Goal: Information Seeking & Learning: Learn about a topic

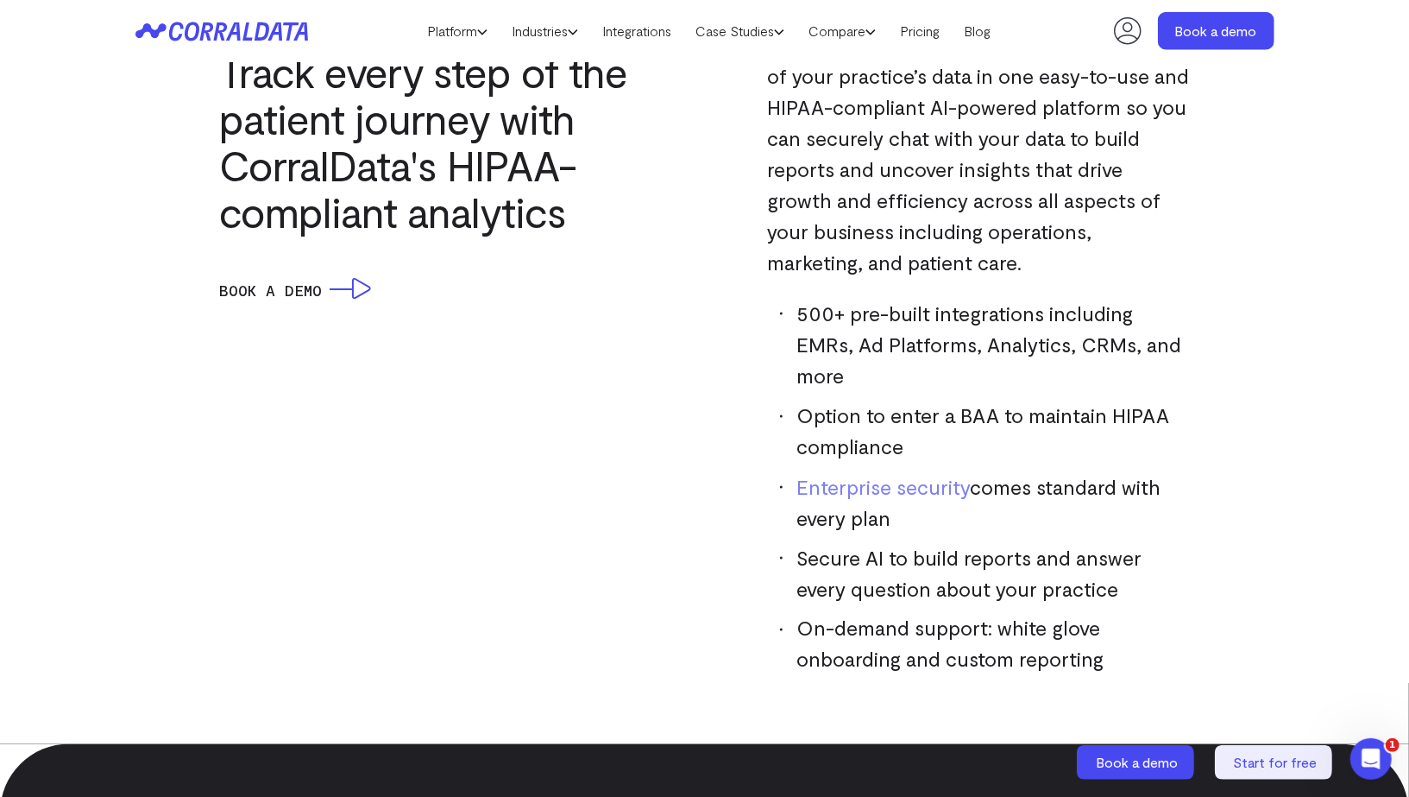
scroll to position [1516, 0]
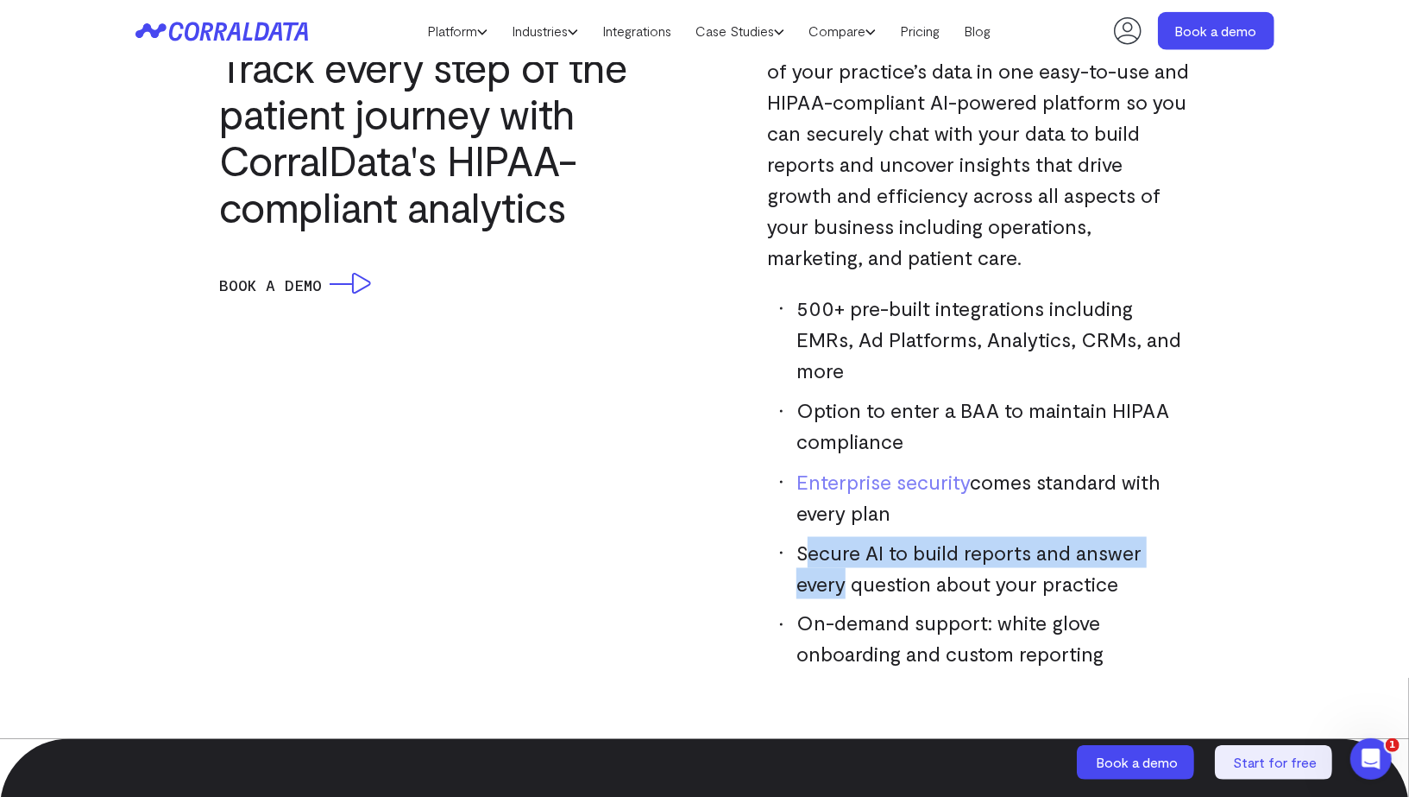
drag, startPoint x: 803, startPoint y: 516, endPoint x: 1214, endPoint y: 536, distance: 412.2
click at [1215, 536] on div "AI-POWERED DATA FOR BUSINESS GROWTH Track every step of the patient journey wit…" at bounding box center [705, 331] width 1139 height 677
click at [1214, 536] on div "AI-POWERED DATA FOR BUSINESS GROWTH Track every step of the patient journey wit…" at bounding box center [705, 331] width 1139 height 677
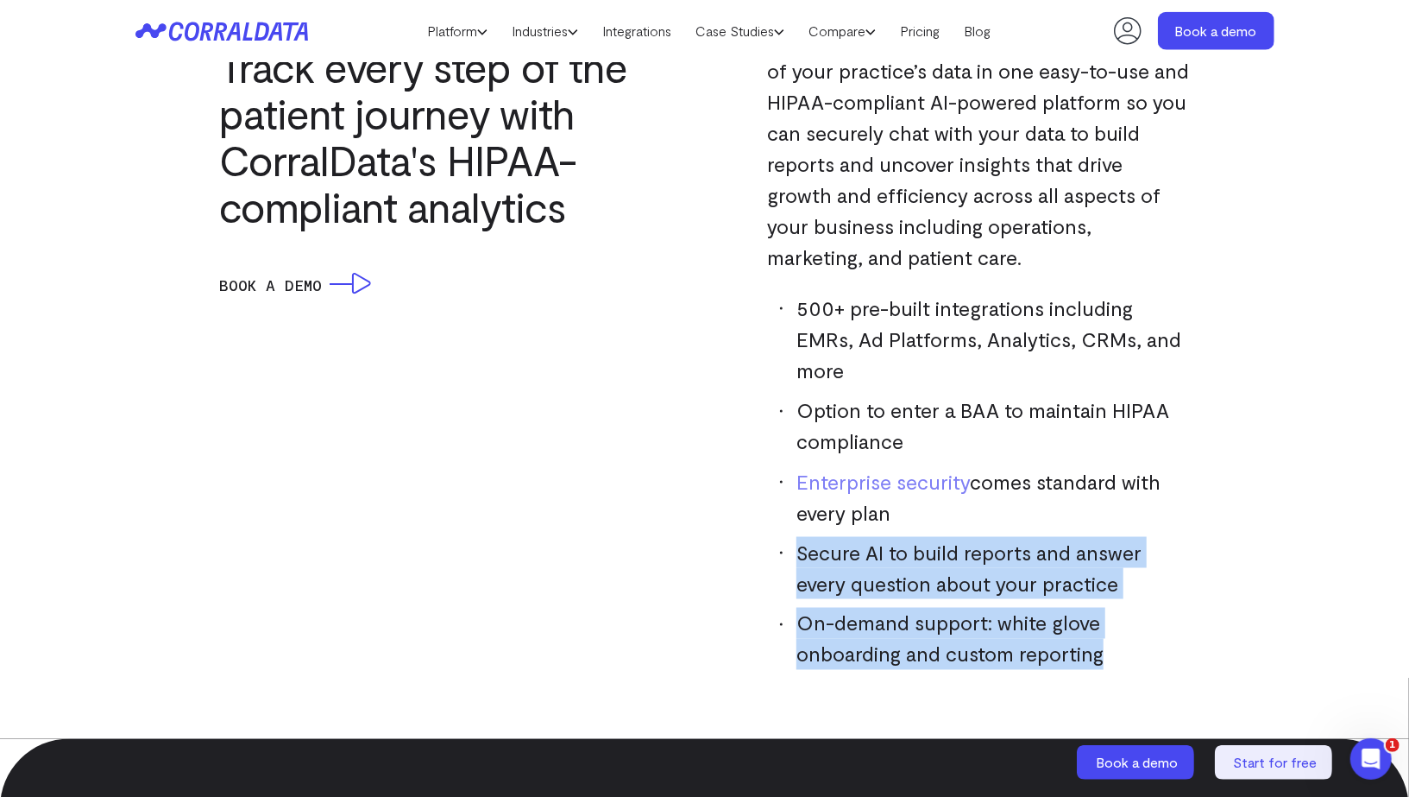
drag, startPoint x: 874, startPoint y: 524, endPoint x: 1108, endPoint y: 620, distance: 252.8
click at [1108, 620] on ul "500+ pre-built integrations including EMRs, Ad Platforms, Analytics, CRMs, and …" at bounding box center [985, 481] width 410 height 377
copy ul "Secure AI to build reports and answer every question about your practice On-dem…"
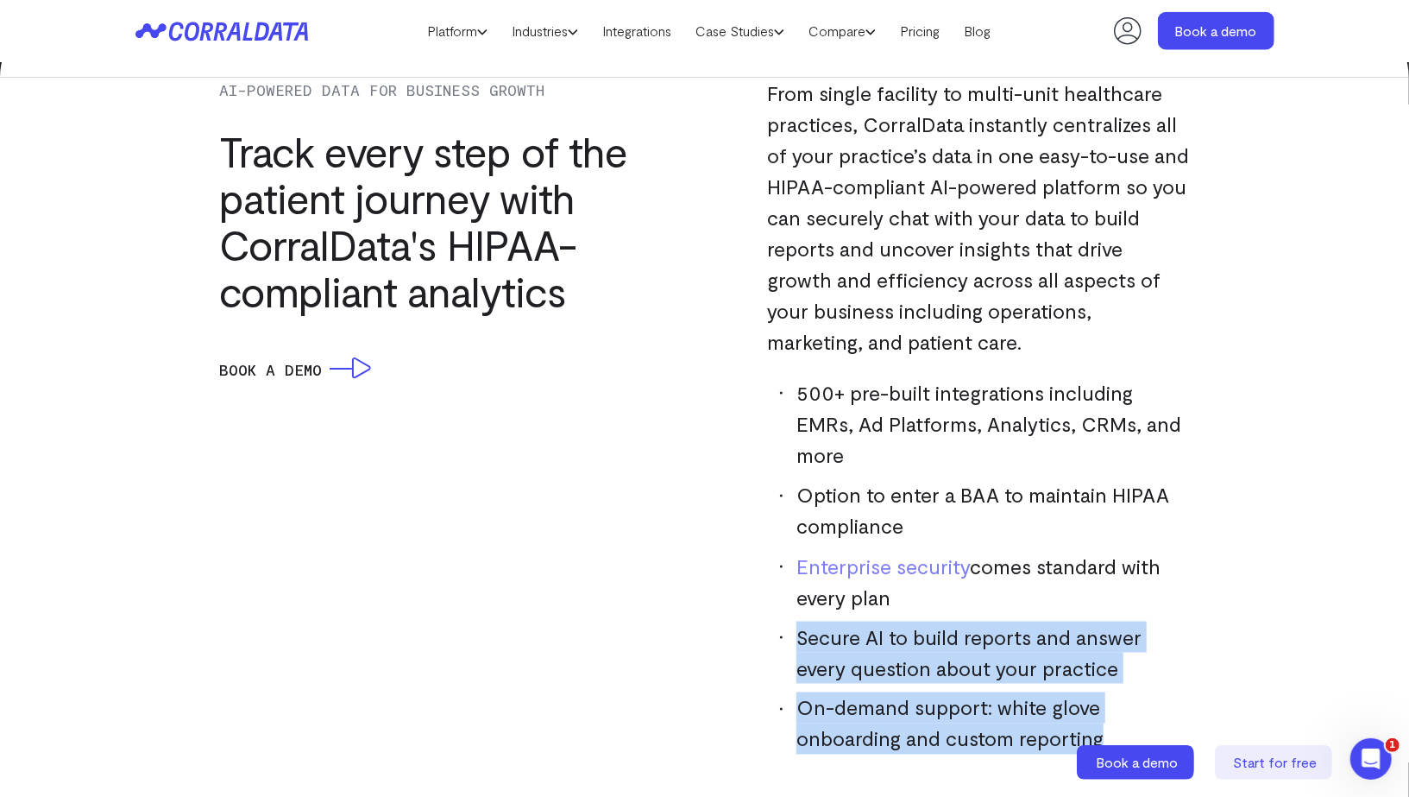
scroll to position [1426, 0]
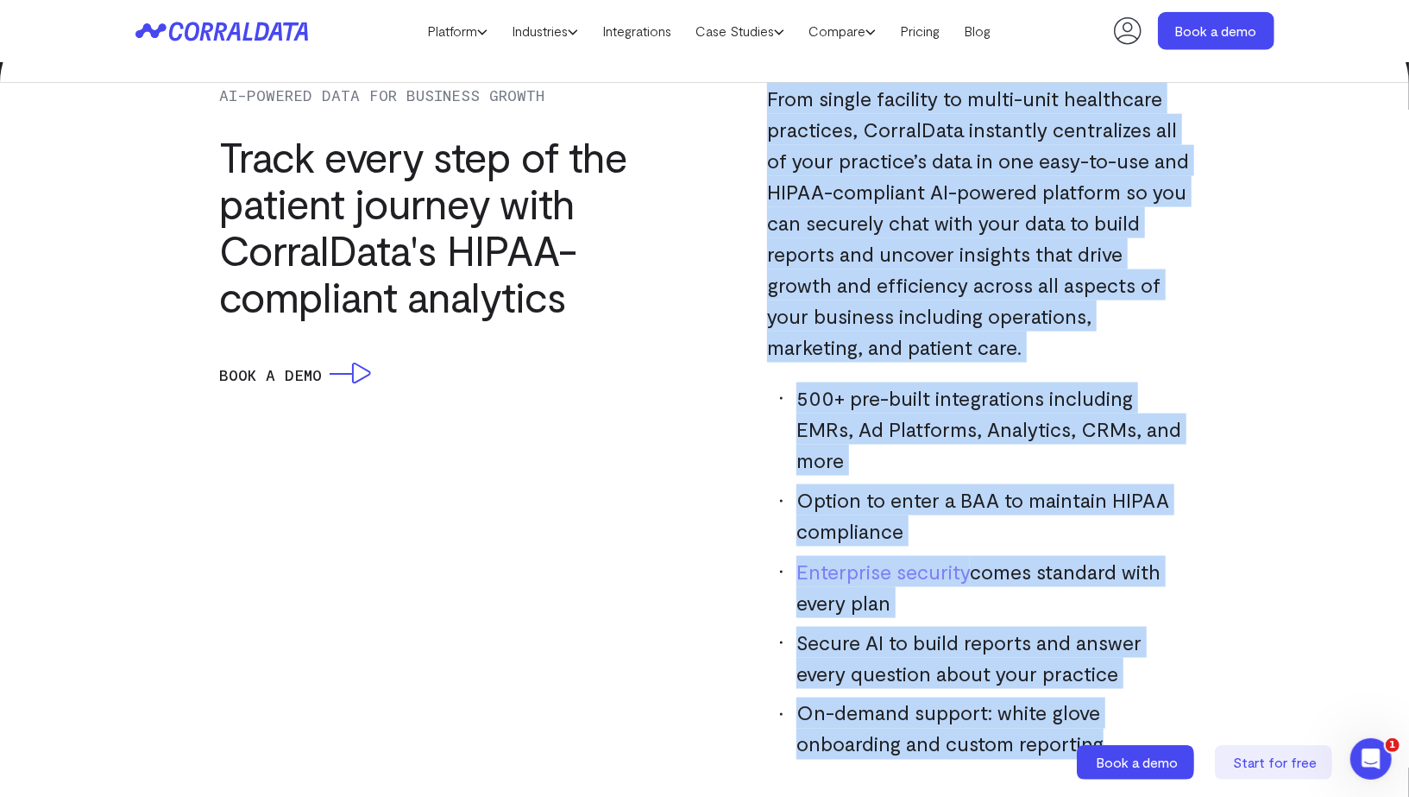
drag, startPoint x: 769, startPoint y: 97, endPoint x: 1217, endPoint y: 711, distance: 760.5
click at [1217, 711] on div "AI-POWERED DATA FOR BUSINESS GROWTH Track every step of the patient journey wit…" at bounding box center [705, 421] width 1139 height 677
copy div "From single facility to multi-unit healthcare practices, CorralData instantly c…"
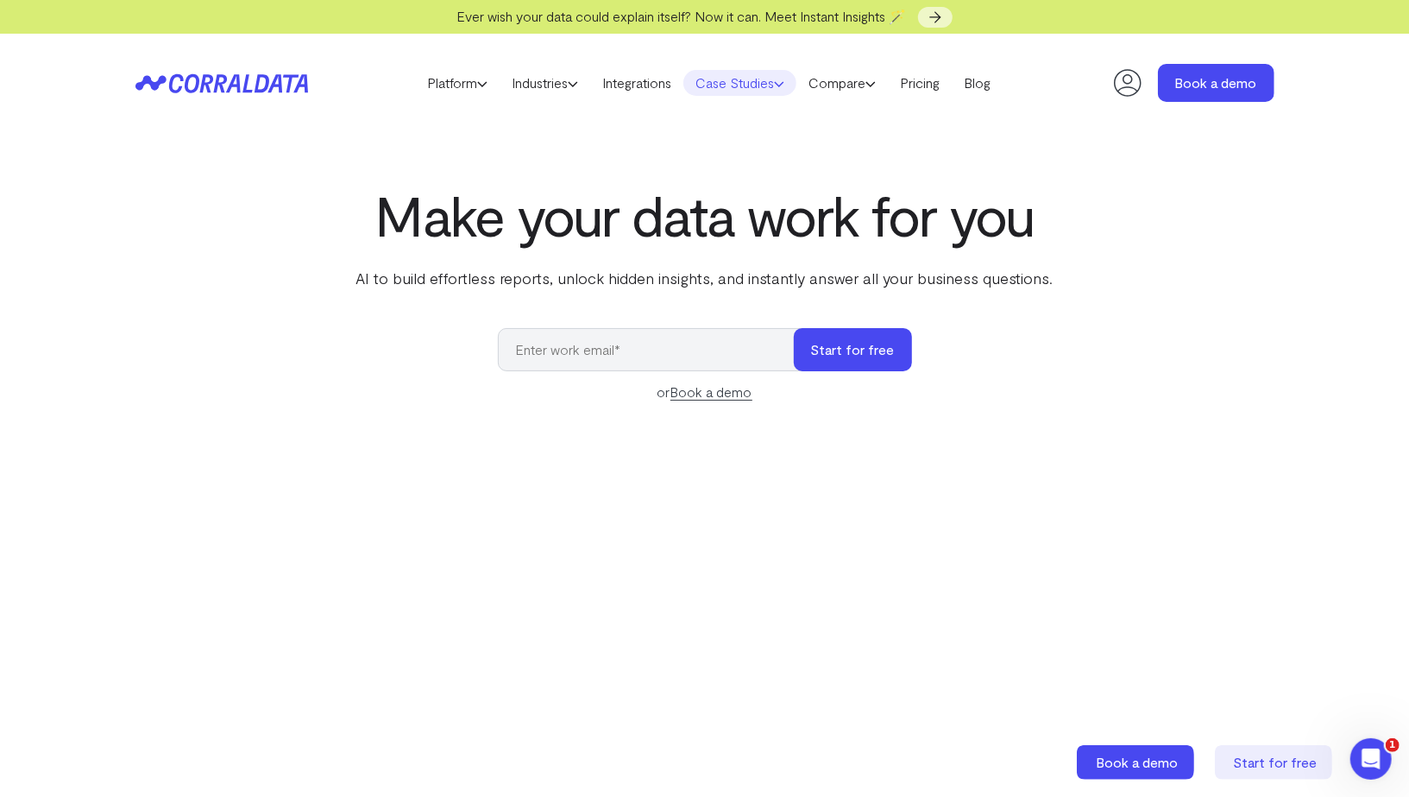
click at [752, 77] on link "Case Studies" at bounding box center [740, 83] width 113 height 26
